Goal: Navigation & Orientation: Find specific page/section

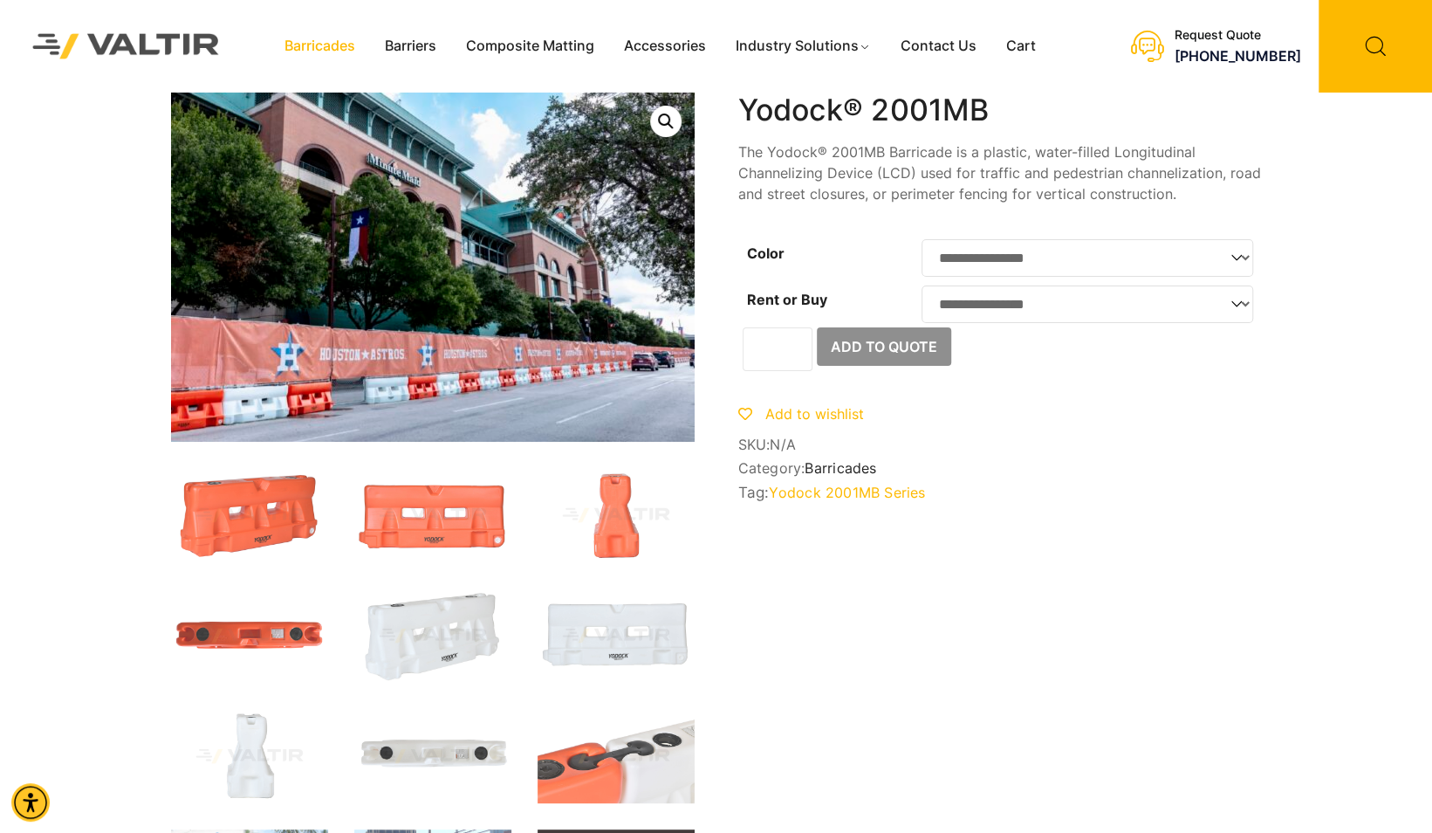
click at [315, 52] on link "Barricades" at bounding box center [320, 46] width 100 height 26
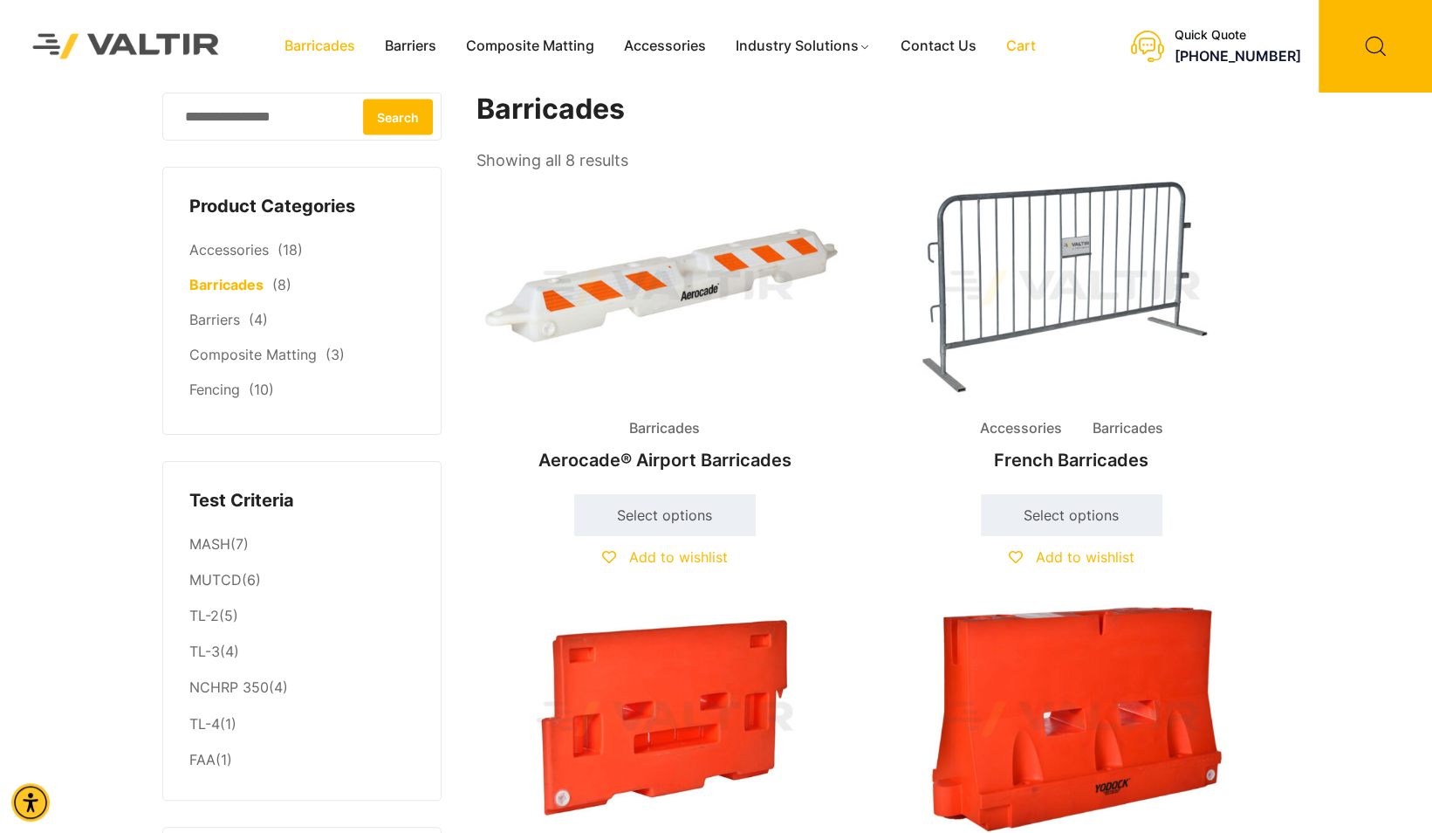
click at [1023, 40] on link "Cart" at bounding box center [1020, 46] width 59 height 26
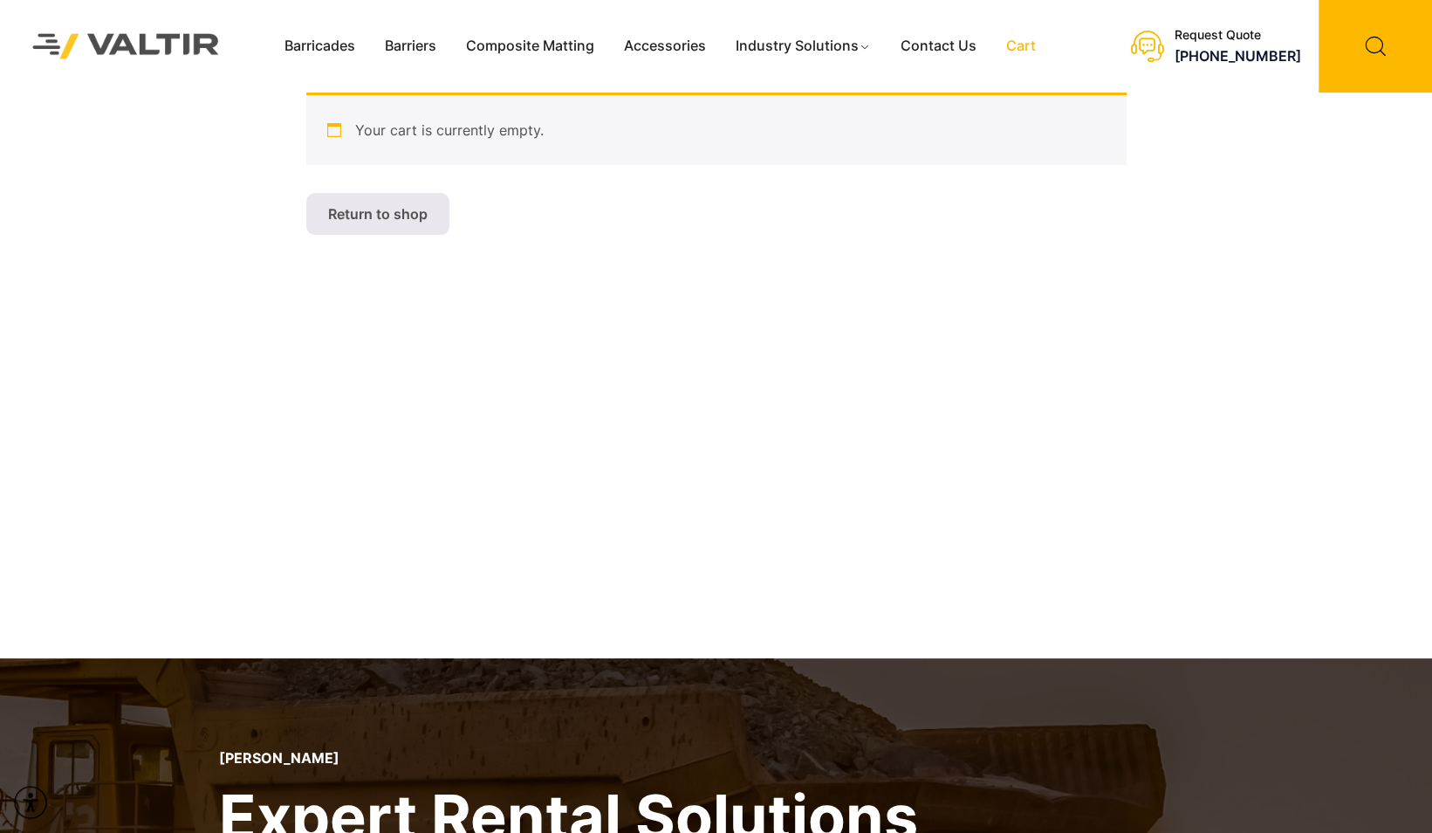
click at [942, 45] on link "Contact Us" at bounding box center [938, 46] width 106 height 26
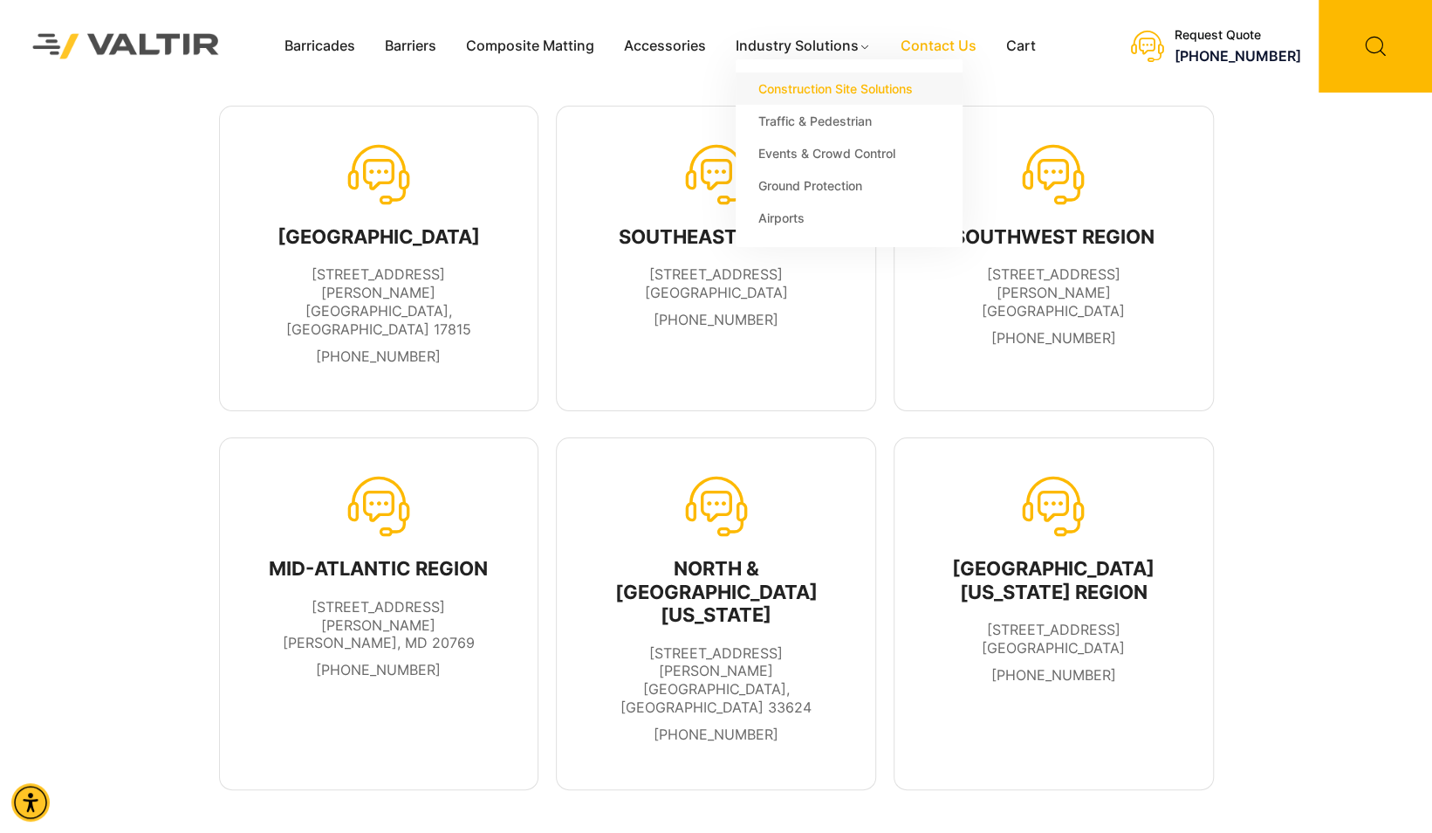
click at [799, 88] on link "Construction Site Solutions" at bounding box center [849, 88] width 227 height 32
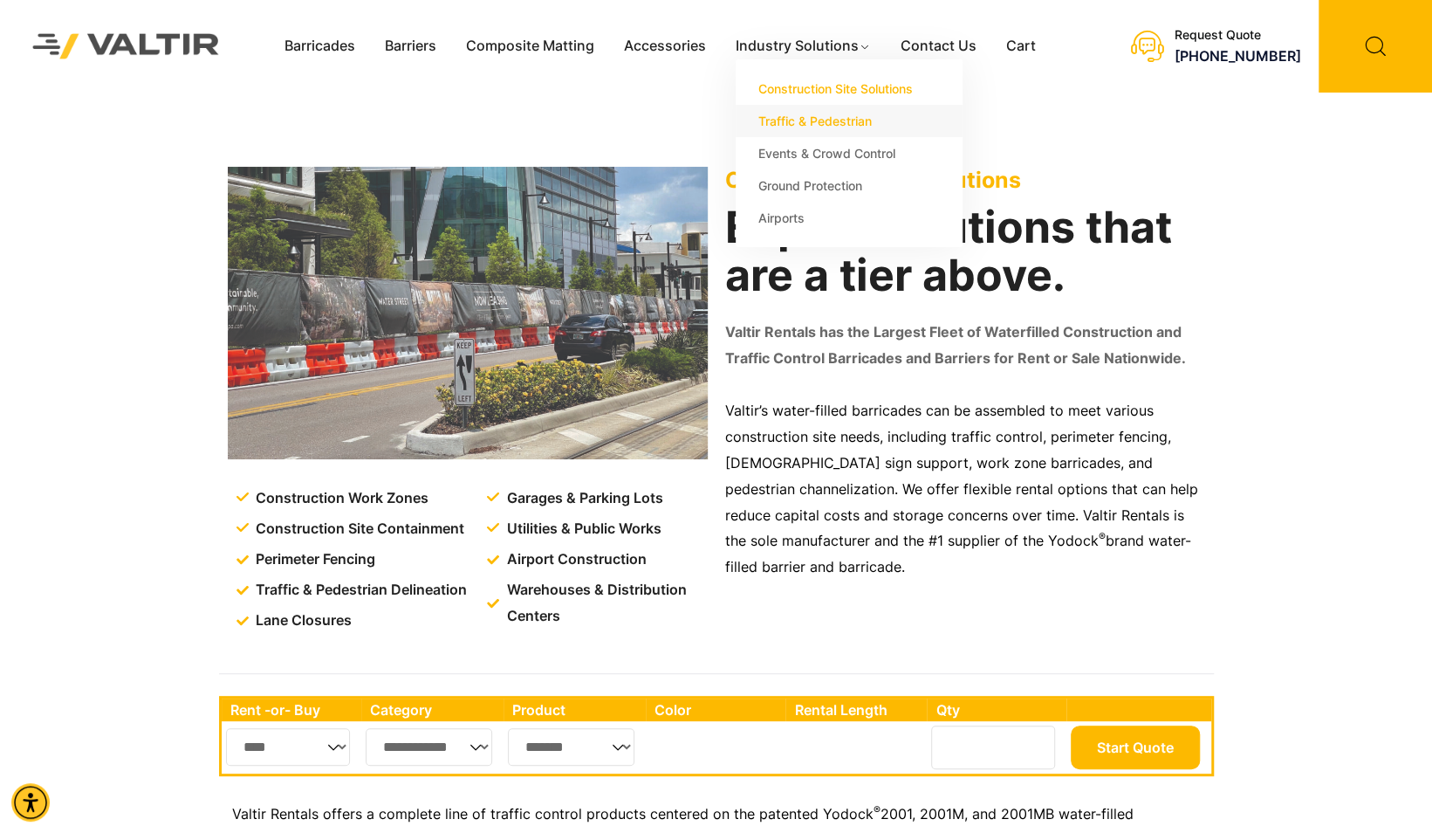
click at [803, 119] on link "Traffic & Pedestrian" at bounding box center [849, 121] width 227 height 32
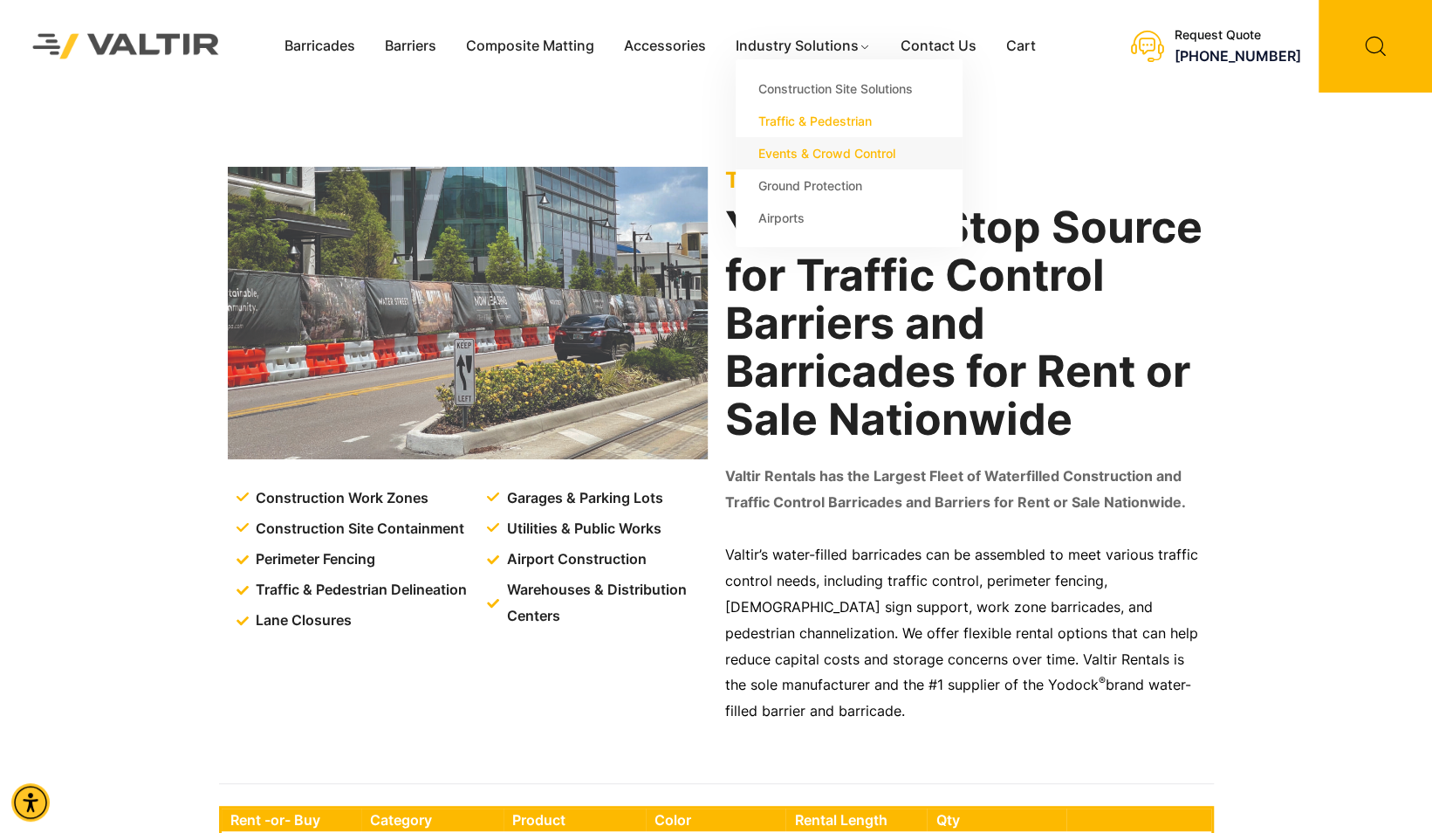
click at [812, 155] on link "Events & Crowd Control" at bounding box center [849, 153] width 227 height 32
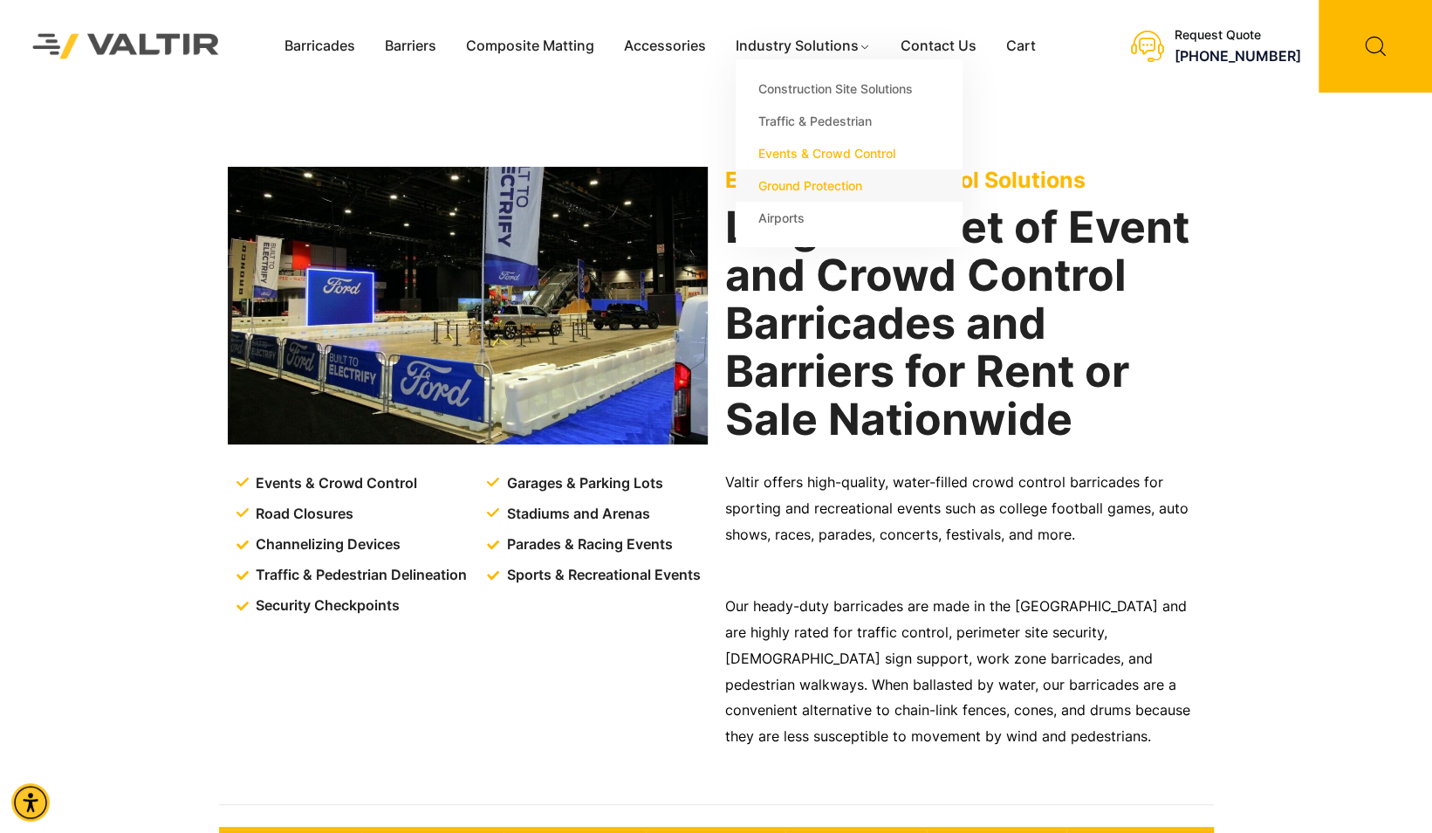
click at [780, 190] on link "Ground Protection" at bounding box center [849, 185] width 227 height 32
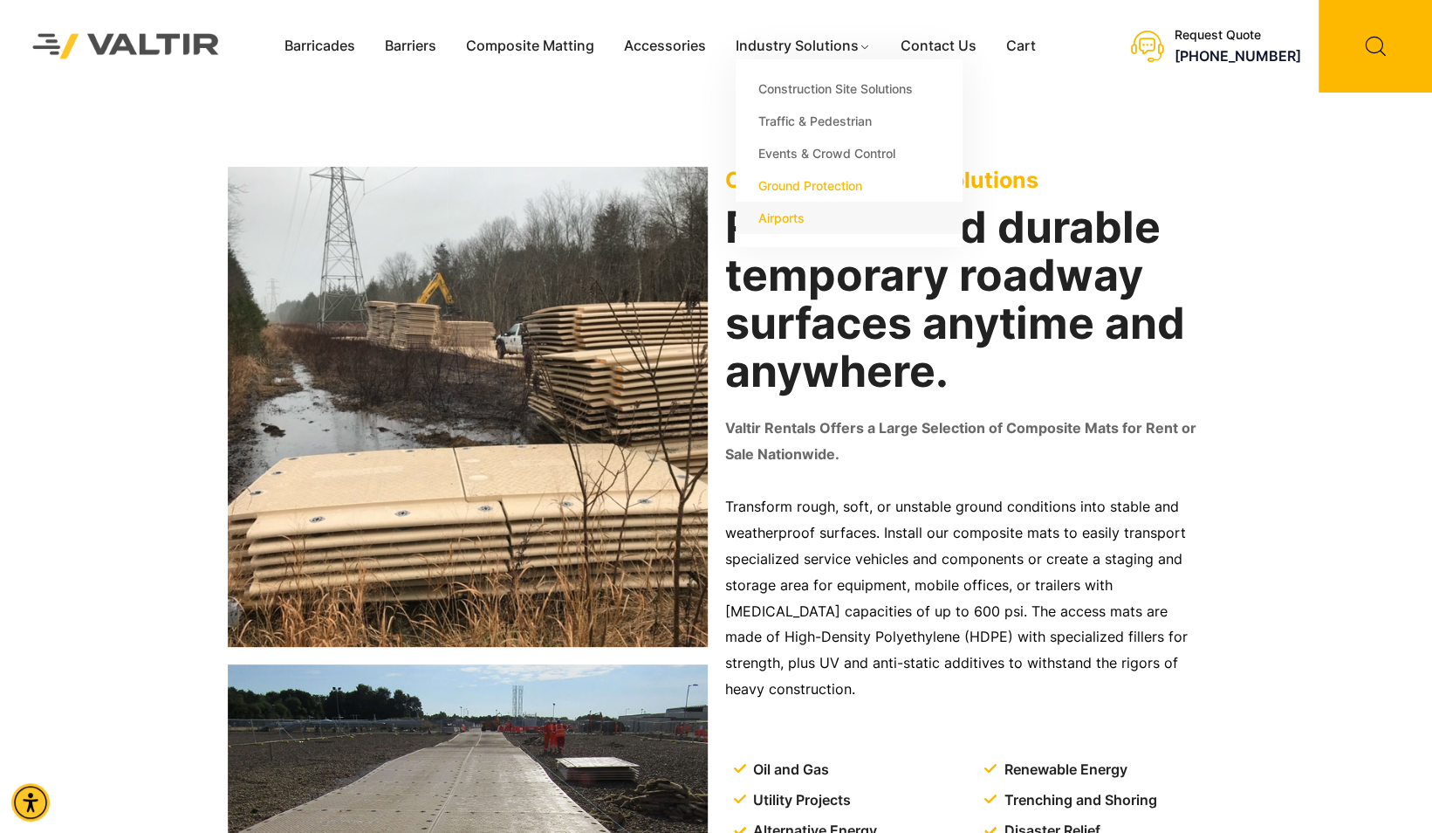
click at [787, 223] on link "Airports" at bounding box center [849, 218] width 227 height 32
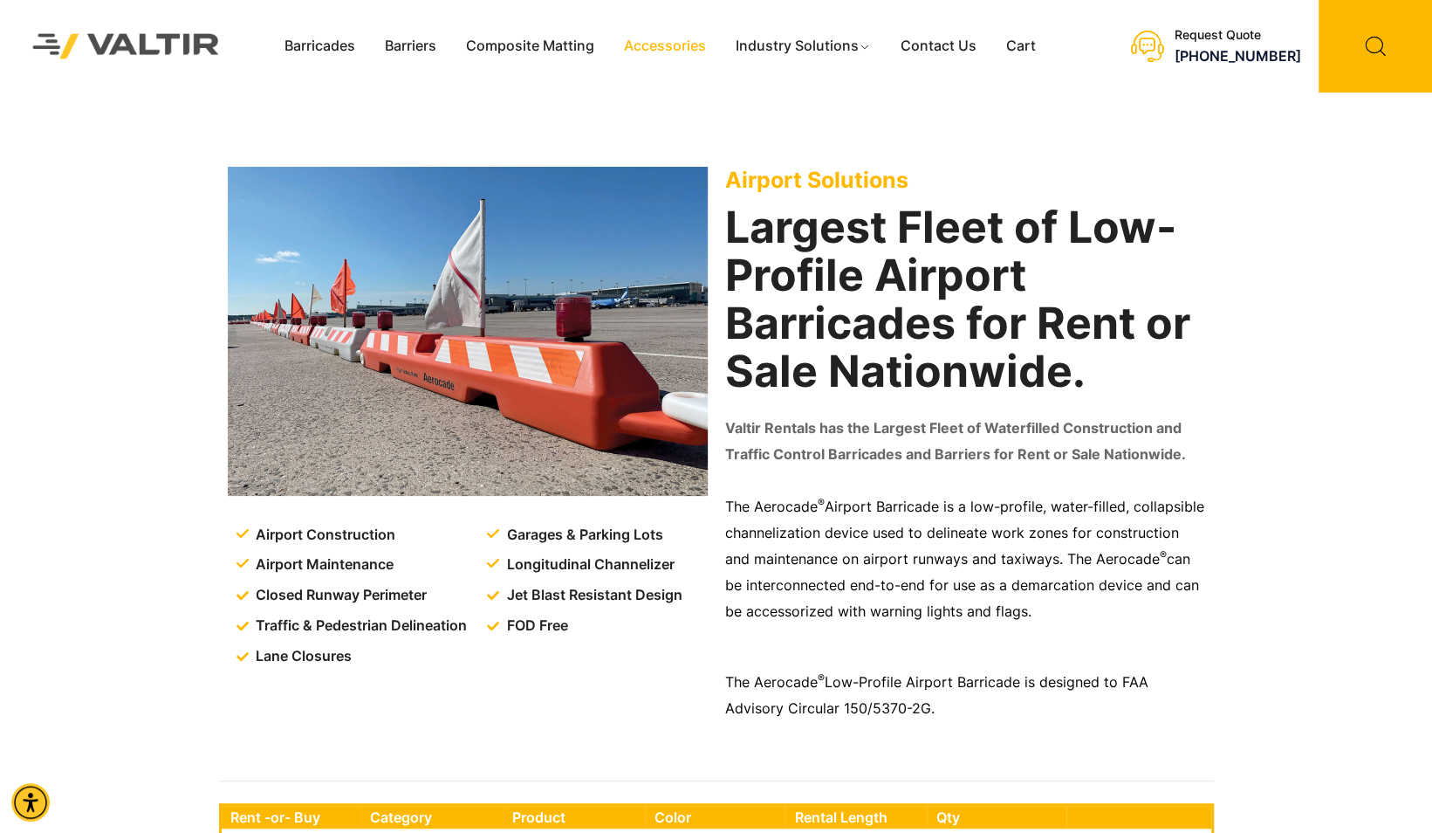
click at [689, 50] on link "Accessories" at bounding box center [665, 46] width 112 height 26
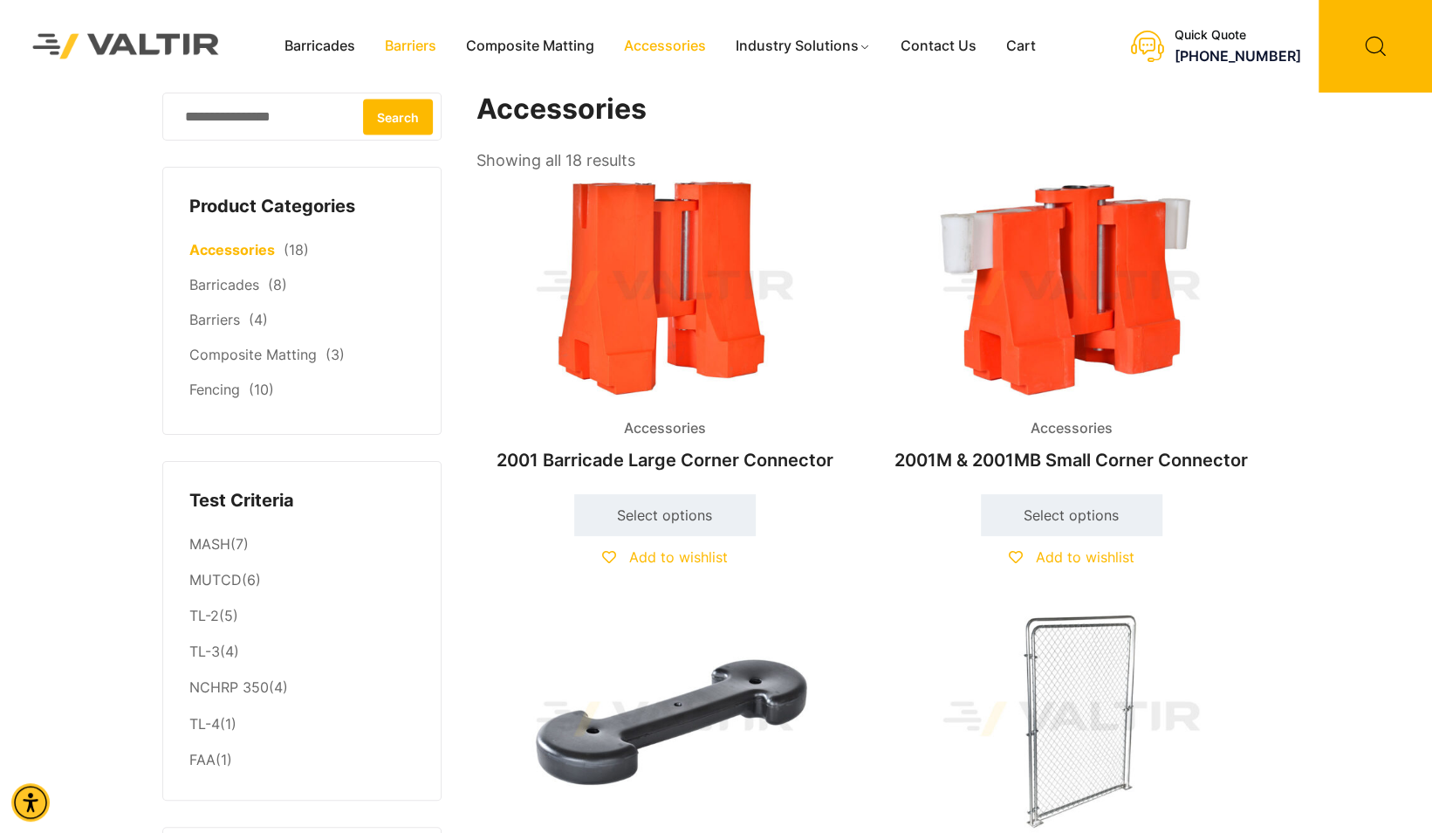
click at [431, 49] on link "Barriers" at bounding box center [410, 46] width 81 height 26
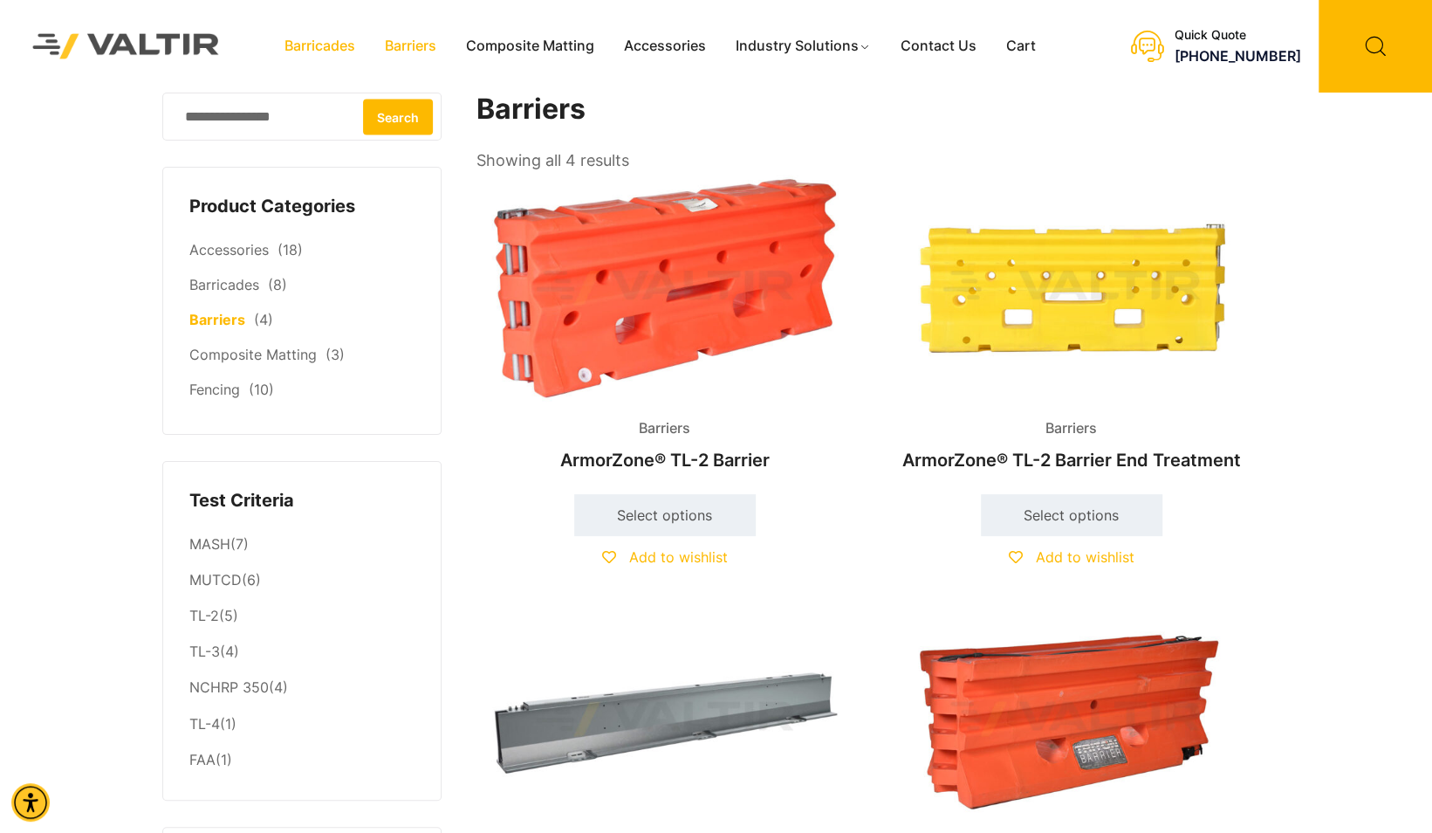
click at [346, 54] on link "Barricades" at bounding box center [320, 46] width 100 height 26
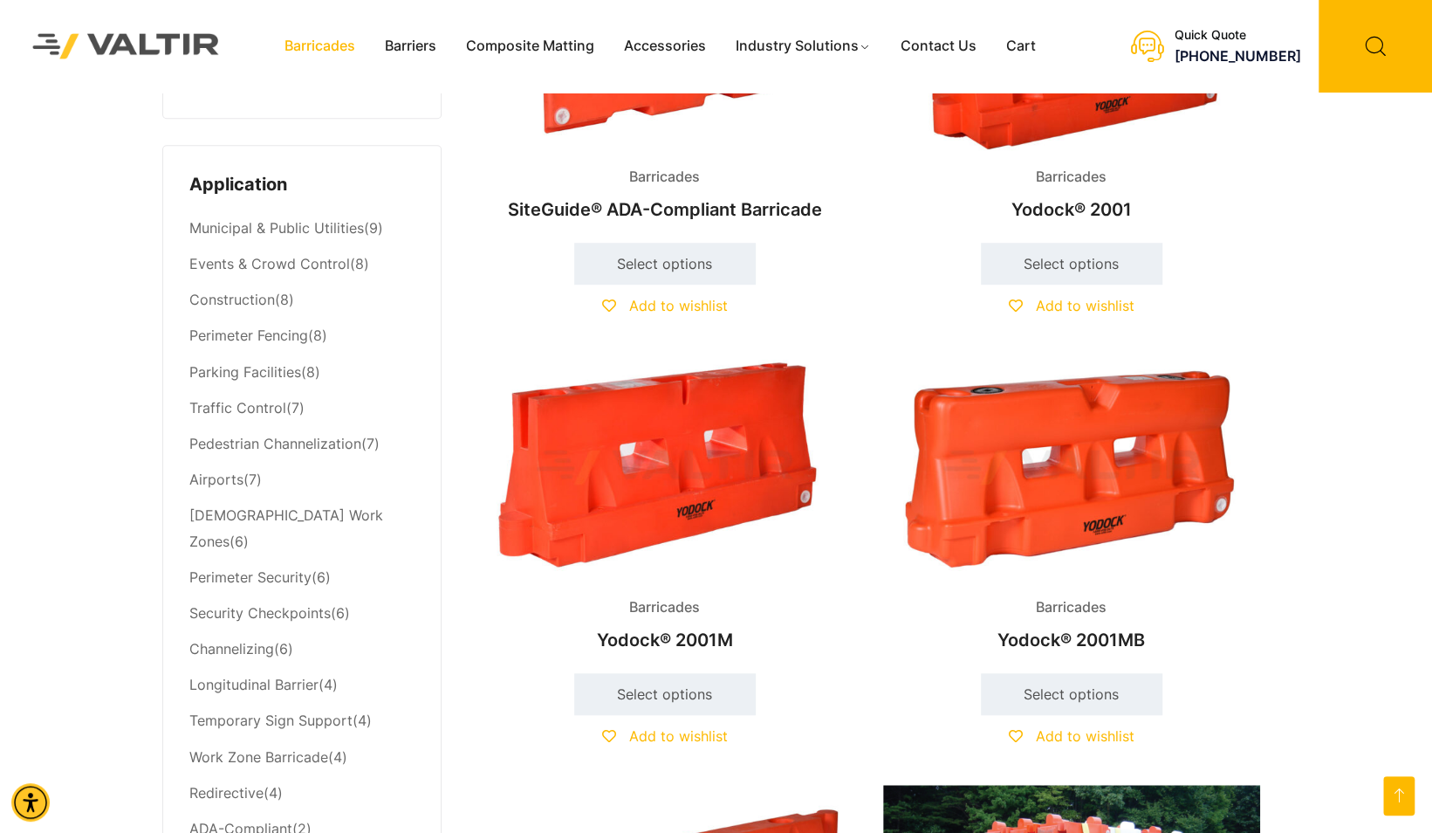
scroll to position [698, 0]
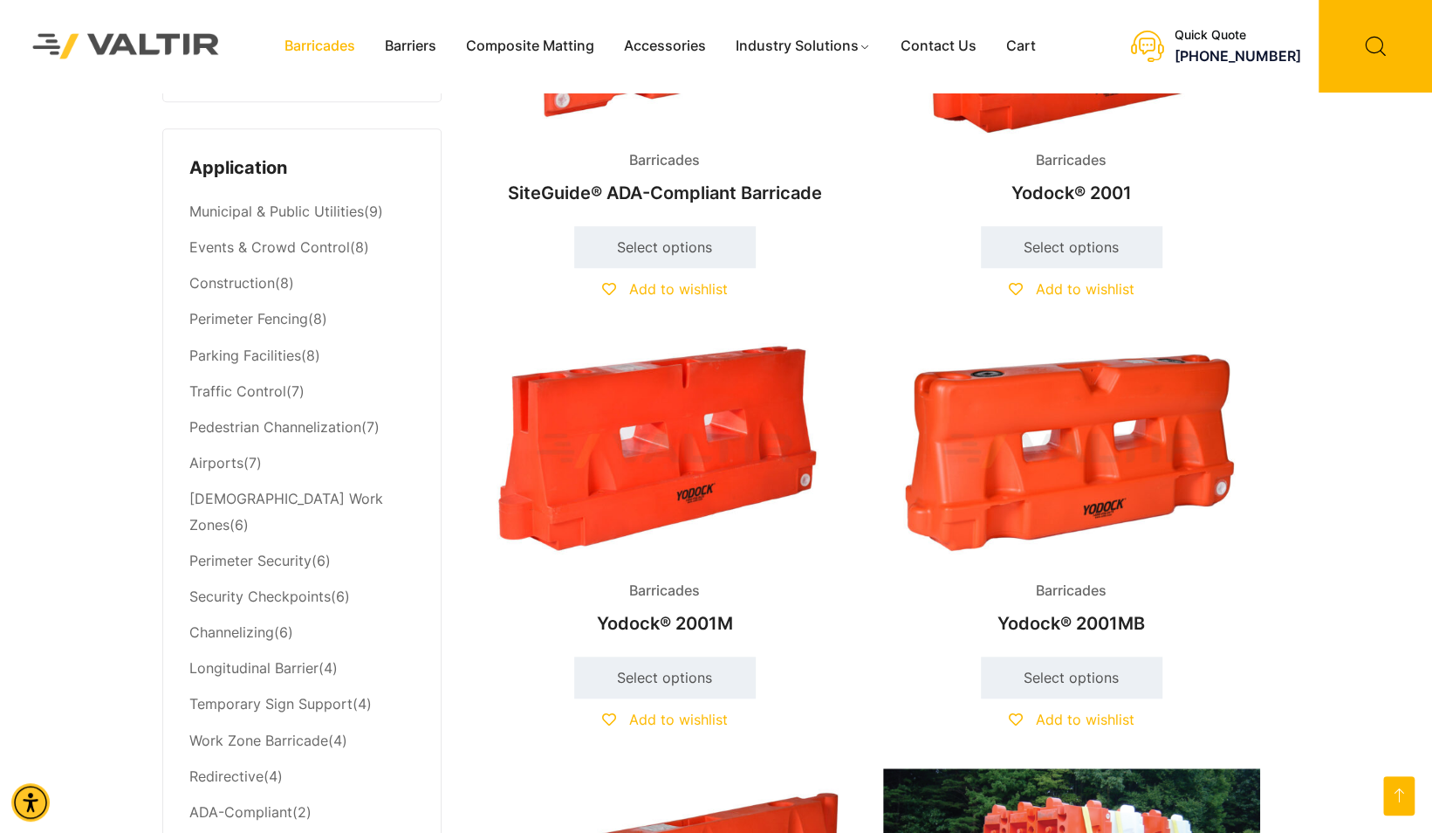
click at [737, 443] on img at bounding box center [665, 451] width 377 height 226
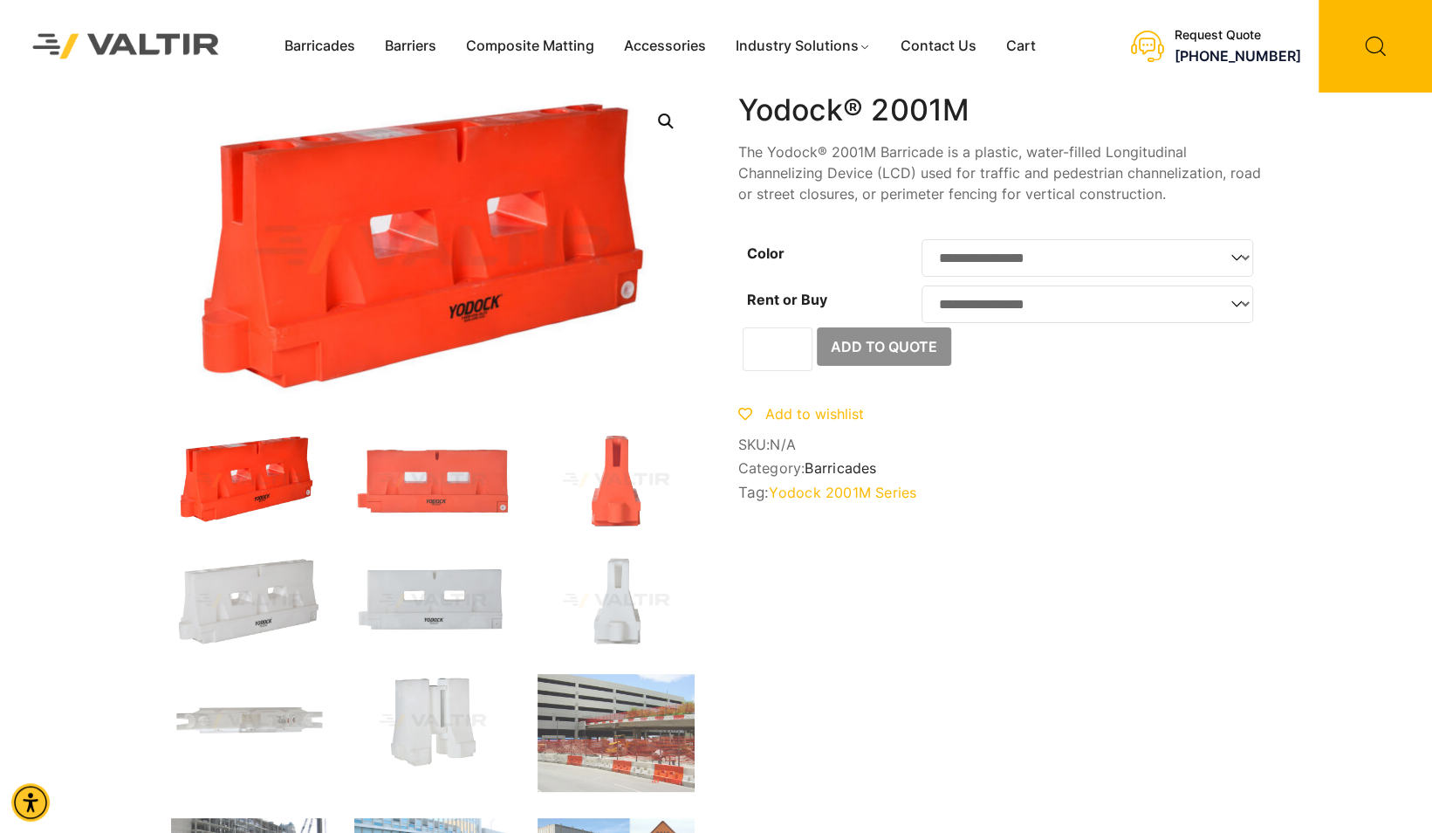
click at [111, 35] on img at bounding box center [126, 46] width 226 height 65
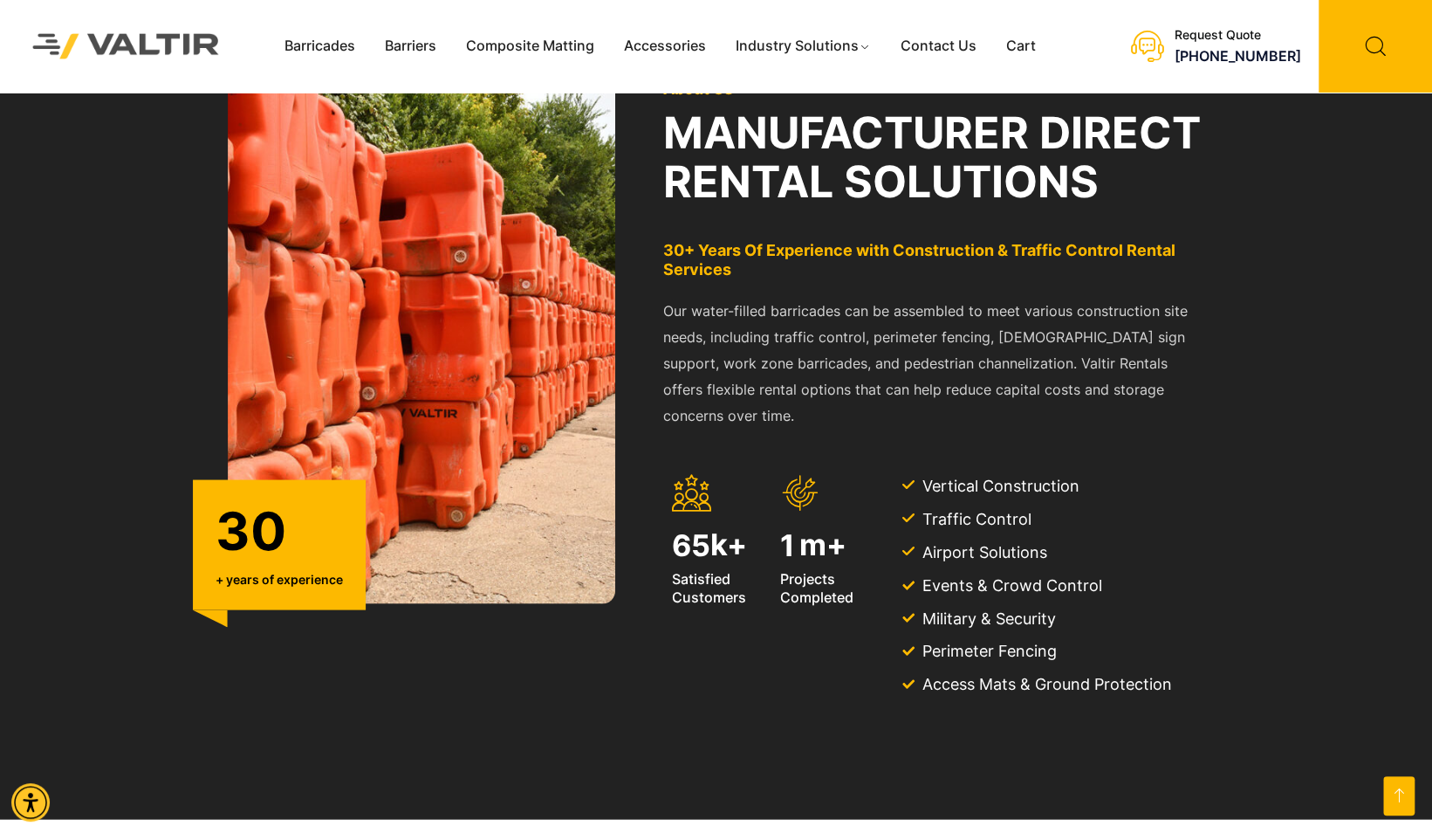
scroll to position [1533, 0]
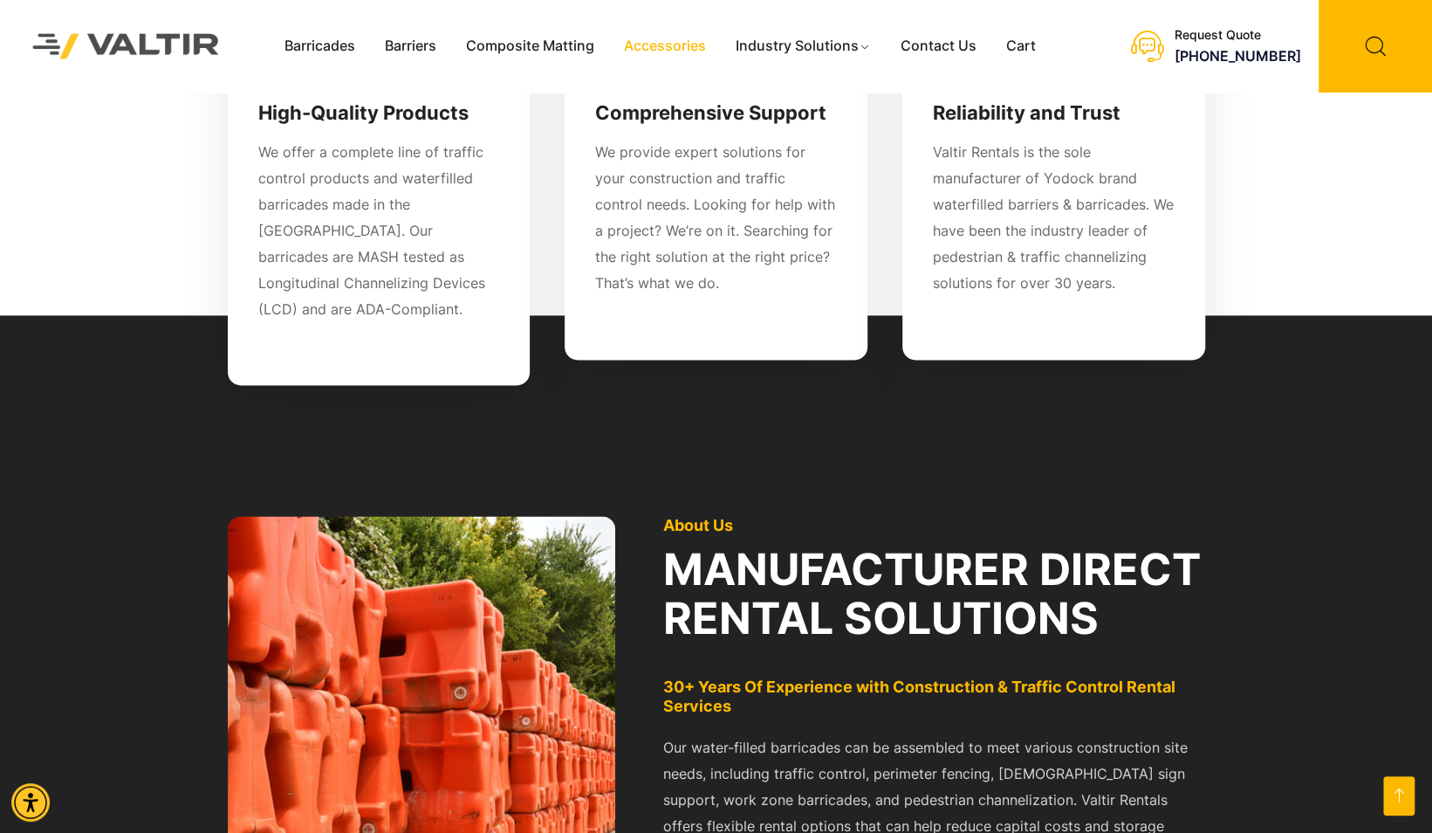
click at [684, 45] on link "Accessories" at bounding box center [665, 46] width 112 height 26
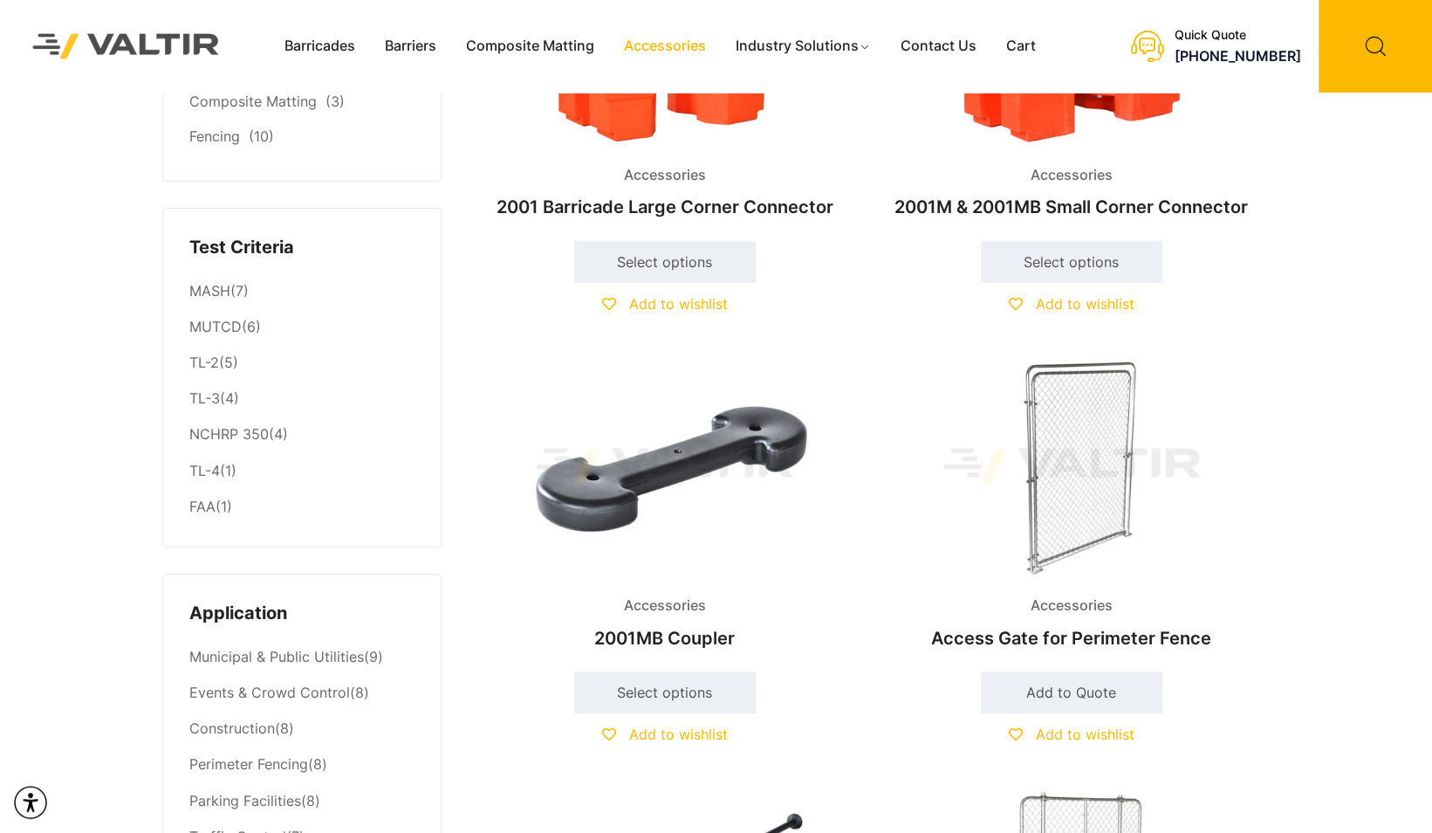
scroll to position [262, 0]
